Goal: Check status: Check status

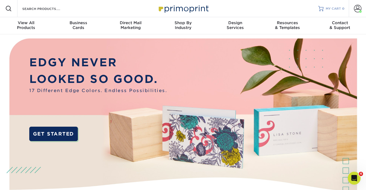
click at [331, 11] on link "MY CART 0" at bounding box center [331, 8] width 26 height 17
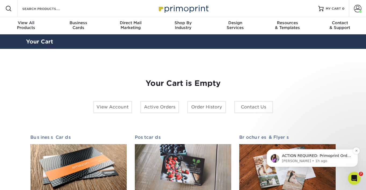
click at [294, 156] on p "ACTION REQUIRED: Primoprint Order [PHONE_NUMBER] Thank you for placing your pri…" at bounding box center [316, 155] width 69 height 5
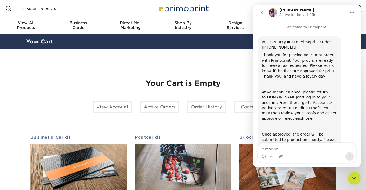
scroll to position [31, 0]
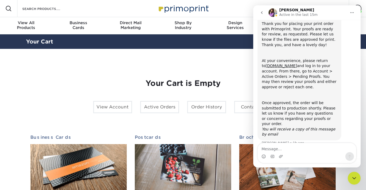
click at [235, 68] on div "Your Cart is Empty View Account Active Orders Order History Contact Us Business…" at bounding box center [183, 170] width 306 height 208
click at [261, 10] on button "go back" at bounding box center [262, 13] width 10 height 10
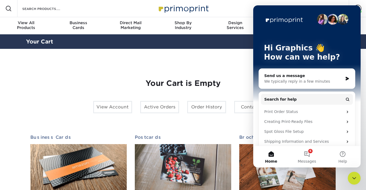
click at [230, 51] on section "YOUR CART Empty Cart Your Cart is Empty View Account Active Orders Order Histor…" at bounding box center [183, 170] width 366 height 242
click at [353, 177] on icon "Close Intercom Messenger" at bounding box center [354, 178] width 6 height 6
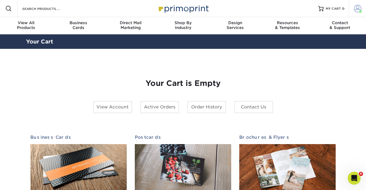
click at [357, 9] on span at bounding box center [358, 9] width 8 height 8
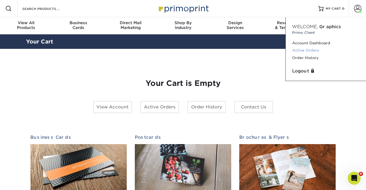
click at [314, 49] on link "Active Orders" at bounding box center [325, 50] width 67 height 7
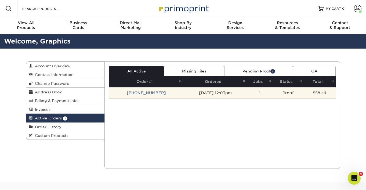
click at [286, 91] on td "Proof" at bounding box center [288, 92] width 31 height 11
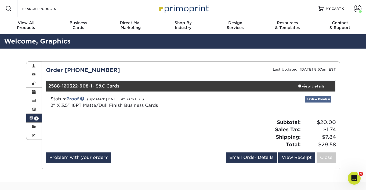
click at [323, 100] on link "Review Proof(s)" at bounding box center [318, 99] width 26 height 7
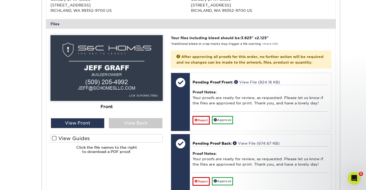
scroll to position [207, 0]
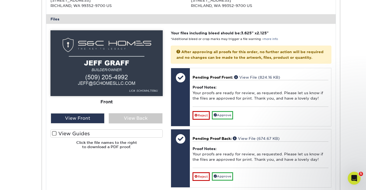
click at [93, 132] on label "View Guides" at bounding box center [107, 133] width 112 height 8
click at [0, 0] on input "View Guides" at bounding box center [0, 0] width 0 height 0
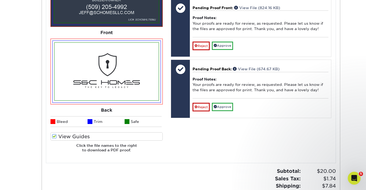
scroll to position [294, 0]
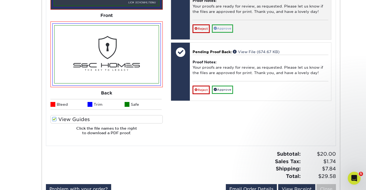
click at [228, 24] on link "Approve" at bounding box center [222, 28] width 21 height 8
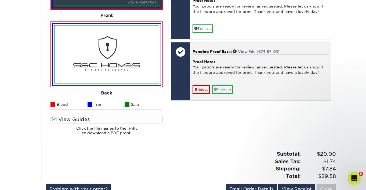
click at [221, 85] on link "Approve" at bounding box center [222, 89] width 21 height 8
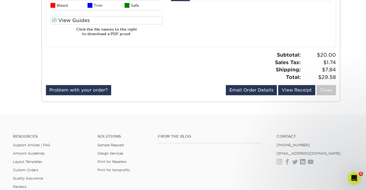
scroll to position [394, 0]
